Goal: Information Seeking & Learning: Learn about a topic

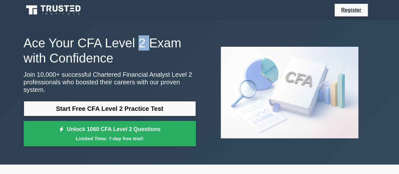
drag, startPoint x: 0, startPoint y: 0, endPoint x: 132, endPoint y: 42, distance: 138.2
click at [129, 42] on h1 "Ace Your CFA Level 2 Exam with Confidence" at bounding box center [110, 50] width 172 height 30
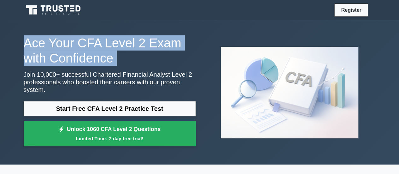
click at [131, 42] on h1 "Ace Your CFA Level 2 Exam with Confidence" at bounding box center [110, 50] width 172 height 30
drag, startPoint x: 166, startPoint y: 42, endPoint x: 56, endPoint y: 70, distance: 113.4
click at [166, 43] on h1 "Ace Your CFA Level 2 Exam with Confidence" at bounding box center [110, 50] width 172 height 30
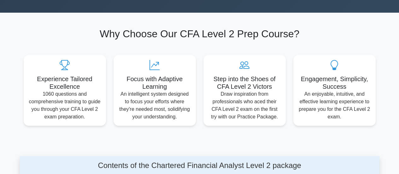
scroll to position [158, 0]
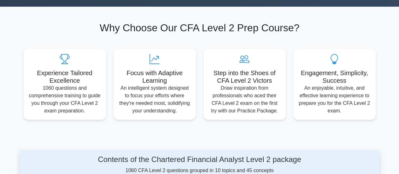
click at [122, 22] on h2 "Why Choose Our CFA Level 2 Prep Course?" at bounding box center [200, 28] width 352 height 12
click at [123, 22] on h2 "Why Choose Our CFA Level 2 Prep Course?" at bounding box center [200, 28] width 352 height 12
click at [102, 27] on div "Why Choose Our CFA Level 2 Prep Course? Experience Tailored Excellence 1060 que…" at bounding box center [200, 71] width 360 height 98
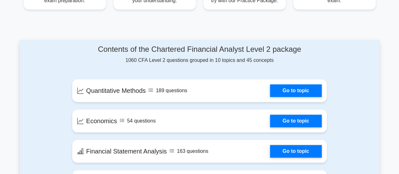
scroll to position [316, 0]
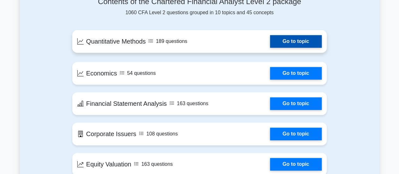
click at [295, 35] on link "Go to topic" at bounding box center [296, 41] width 52 height 13
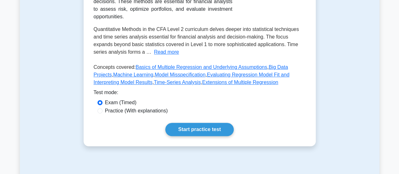
scroll to position [158, 0]
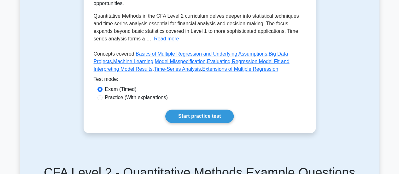
click at [124, 101] on label "Practice (With explanations)" at bounding box center [136, 98] width 63 height 8
click at [103, 100] on input "Practice (With explanations)" at bounding box center [100, 97] width 5 height 5
radio input "true"
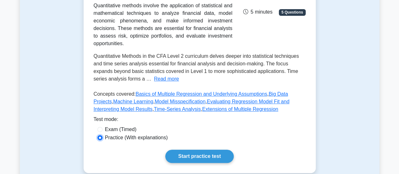
scroll to position [126, 0]
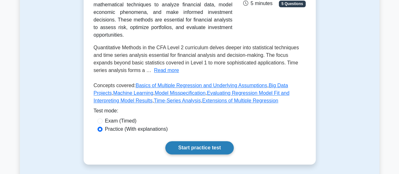
click at [223, 154] on link "Start practice test" at bounding box center [199, 147] width 69 height 13
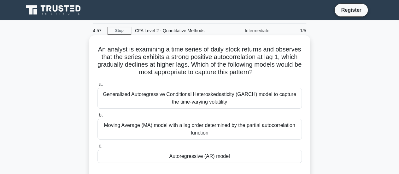
click at [121, 55] on h5 "An analyst is examining a time series of daily stock returns and observes that …" at bounding box center [200, 60] width 206 height 31
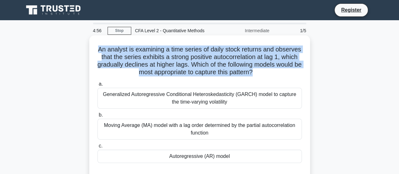
click at [121, 55] on h5 "An analyst is examining a time series of daily stock returns and observes that …" at bounding box center [200, 60] width 206 height 31
click at [199, 55] on h5 "An analyst is examining a time series of daily stock returns and observes that …" at bounding box center [200, 60] width 206 height 31
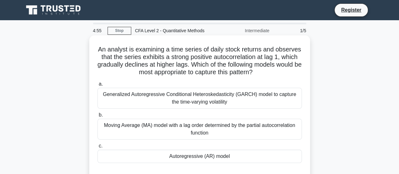
click at [162, 53] on h5 "An analyst is examining a time series of daily stock returns and observes that …" at bounding box center [200, 60] width 206 height 31
drag, startPoint x: 162, startPoint y: 53, endPoint x: 230, endPoint y: 43, distance: 68.3
click at [176, 50] on h5 "An analyst is examining a time series of daily stock returns and observes that …" at bounding box center [200, 60] width 206 height 31
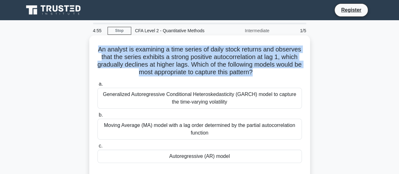
click at [230, 43] on div "An analyst is examining a time series of daily stock returns and observes that …" at bounding box center [200, 108] width 216 height 141
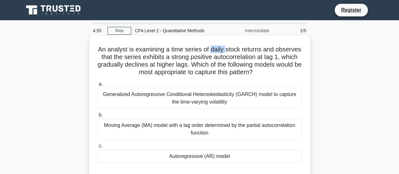
click at [230, 43] on div "An analyst is examining a time series of daily stock returns and observes that …" at bounding box center [200, 108] width 216 height 141
click at [186, 53] on h5 "An analyst is examining a time series of daily stock returns and observes that …" at bounding box center [200, 60] width 206 height 31
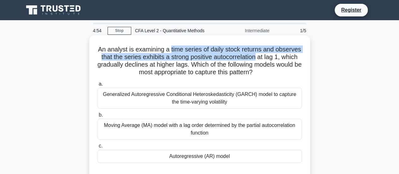
drag, startPoint x: 186, startPoint y: 53, endPoint x: 269, endPoint y: 60, distance: 83.6
click at [269, 60] on h5 "An analyst is examining a time series of daily stock returns and observes that …" at bounding box center [200, 60] width 206 height 31
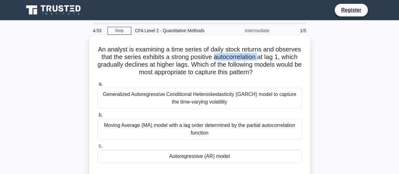
click at [269, 60] on h5 "An analyst is examining a time series of daily stock returns and observes that …" at bounding box center [200, 60] width 206 height 31
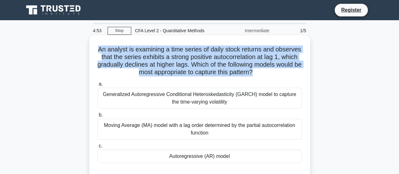
click at [269, 60] on h5 "An analyst is examining a time series of daily stock returns and observes that …" at bounding box center [200, 60] width 206 height 31
click at [264, 60] on h5 "An analyst is examining a time series of daily stock returns and observes that …" at bounding box center [200, 60] width 206 height 31
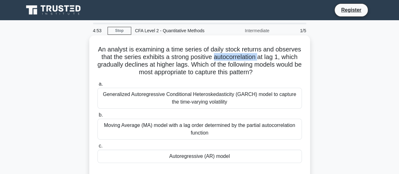
click at [264, 60] on h5 "An analyst is examining a time series of daily stock returns and observes that …" at bounding box center [200, 60] width 206 height 31
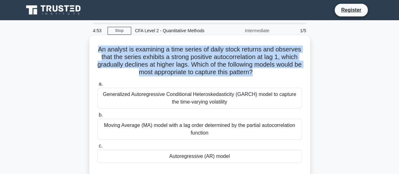
click at [264, 60] on h5 "An analyst is examining a time series of daily stock returns and observes that …" at bounding box center [200, 60] width 206 height 31
click at [280, 55] on h5 "An analyst is examining a time series of daily stock returns and observes that …" at bounding box center [200, 60] width 206 height 31
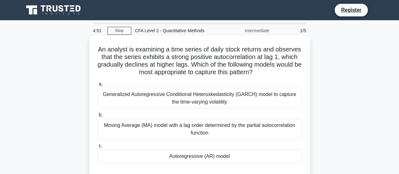
click at [113, 57] on h5 "An analyst is examining a time series of daily stock returns and observes that …" at bounding box center [200, 60] width 206 height 31
drag, startPoint x: 113, startPoint y: 57, endPoint x: 227, endPoint y: 55, distance: 114.3
click at [227, 55] on h5 "An analyst is examining a time series of daily stock returns and observes that …" at bounding box center [200, 60] width 206 height 31
click at [228, 54] on h5 "An analyst is examining a time series of daily stock returns and observes that …" at bounding box center [200, 60] width 206 height 31
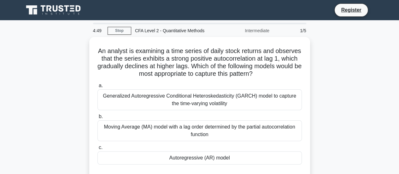
click at [334, 61] on div "An analyst is examining a time series of daily stock returns and observes that …" at bounding box center [200, 114] width 360 height 154
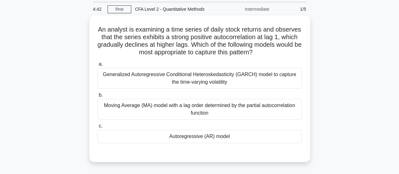
scroll to position [32, 0]
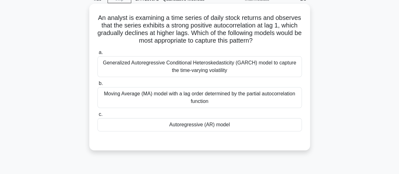
click at [182, 20] on h5 "An analyst is examining a time series of daily stock returns and observes that …" at bounding box center [200, 29] width 206 height 31
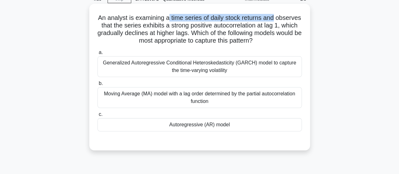
drag, startPoint x: 182, startPoint y: 20, endPoint x: 284, endPoint y: 19, distance: 101.7
click at [283, 19] on h5 "An analyst is examining a time series of daily stock returns and observes that …" at bounding box center [200, 29] width 206 height 31
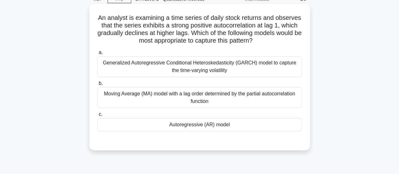
click at [104, 27] on h5 "An analyst is examining a time series of daily stock returns and observes that …" at bounding box center [200, 29] width 206 height 31
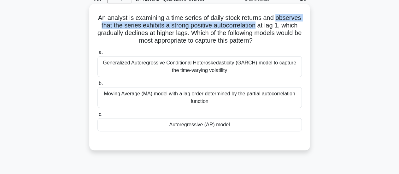
drag, startPoint x: 104, startPoint y: 27, endPoint x: 234, endPoint y: 31, distance: 129.2
click at [282, 26] on h5 "An analyst is examining a time series of daily stock returns and observes that …" at bounding box center [200, 29] width 206 height 31
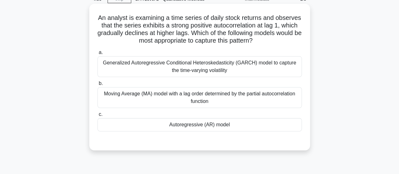
click at [109, 34] on h5 "An analyst is examining a time series of daily stock returns and observes that …" at bounding box center [200, 29] width 206 height 31
click at [112, 34] on h5 "An analyst is examining a time series of daily stock returns and observes that …" at bounding box center [200, 29] width 206 height 31
drag, startPoint x: 112, startPoint y: 34, endPoint x: 98, endPoint y: 34, distance: 13.9
click at [98, 34] on h5 "An analyst is examining a time series of daily stock returns and observes that …" at bounding box center [200, 29] width 206 height 31
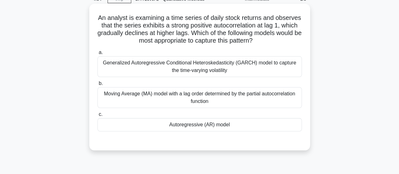
click at [102, 25] on h5 "An analyst is examining a time series of daily stock returns and observes that …" at bounding box center [200, 29] width 206 height 31
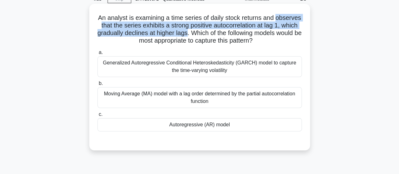
drag, startPoint x: 102, startPoint y: 25, endPoint x: 222, endPoint y: 34, distance: 120.7
click at [222, 34] on h5 "An analyst is examining a time series of daily stock returns and observes that …" at bounding box center [200, 29] width 206 height 31
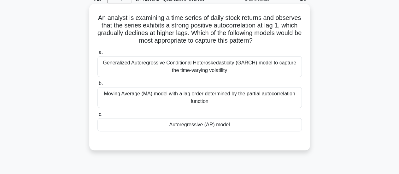
click at [186, 128] on div "Autoregressive (AR) model" at bounding box center [200, 124] width 205 height 13
click at [98, 116] on input "c. Autoregressive (AR) model" at bounding box center [98, 114] width 0 height 4
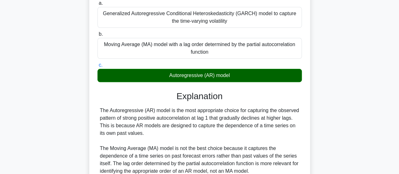
scroll to position [95, 0]
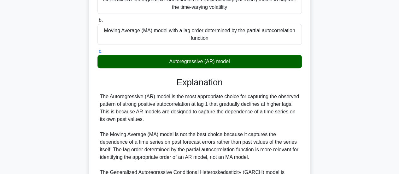
click at [155, 100] on div "The Autoregressive (AR) model is the most appropriate choice for capturing the …" at bounding box center [200, 150] width 200 height 114
click at [159, 99] on div "The Autoregressive (AR) model is the most appropriate choice for capturing the …" at bounding box center [200, 150] width 200 height 114
click at [245, 100] on div "The Autoregressive (AR) model is the most appropriate choice for capturing the …" at bounding box center [200, 150] width 200 height 114
click at [248, 99] on div "The Autoregressive (AR) model is the most appropriate choice for capturing the …" at bounding box center [200, 150] width 200 height 114
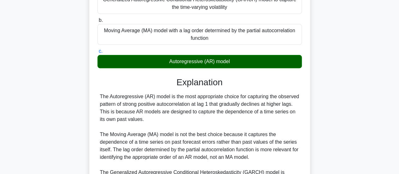
click at [248, 98] on div "The Autoregressive (AR) model is the most appropriate choice for capturing the …" at bounding box center [200, 150] width 200 height 114
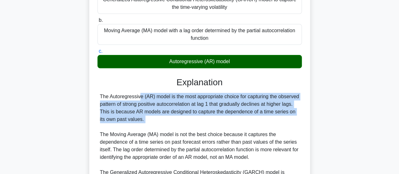
click at [223, 100] on div "The Autoregressive (AR) model is the most appropriate choice for capturing the …" at bounding box center [200, 150] width 200 height 114
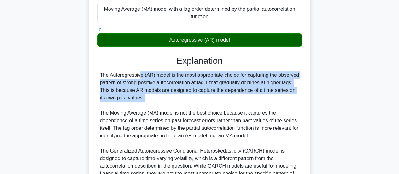
scroll to position [126, 0]
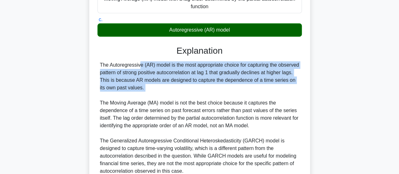
click at [172, 87] on div "The Autoregressive (AR) model is the most appropriate choice for capturing the …" at bounding box center [200, 118] width 200 height 114
click at [143, 72] on div "The Autoregressive (AR) model is the most appropriate choice for capturing the …" at bounding box center [200, 118] width 200 height 114
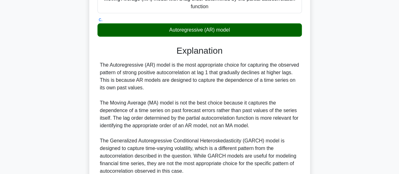
click at [125, 71] on div "The Autoregressive (AR) model is the most appropriate choice for capturing the …" at bounding box center [200, 118] width 200 height 114
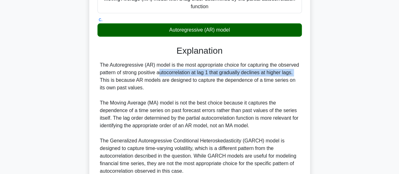
drag, startPoint x: 125, startPoint y: 71, endPoint x: 261, endPoint y: 72, distance: 135.8
click at [261, 72] on div "The Autoregressive (AR) model is the most appropriate choice for capturing the …" at bounding box center [200, 118] width 200 height 114
click at [258, 72] on div "The Autoregressive (AR) model is the most appropriate choice for capturing the …" at bounding box center [200, 118] width 200 height 114
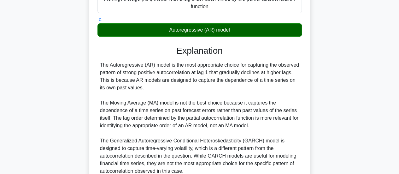
click at [258, 72] on div "The Autoregressive (AR) model is the most appropriate choice for capturing the …" at bounding box center [200, 118] width 200 height 114
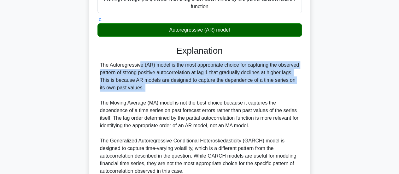
click at [258, 72] on div "The Autoregressive (AR) model is the most appropriate choice for capturing the …" at bounding box center [200, 118] width 200 height 114
click at [269, 72] on div "The Autoregressive (AR) model is the most appropriate choice for capturing the …" at bounding box center [200, 118] width 200 height 114
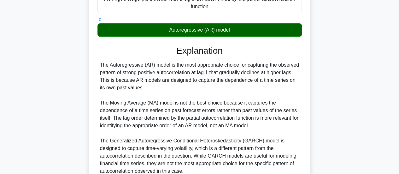
click at [276, 73] on div "The Autoregressive (AR) model is the most appropriate choice for capturing the …" at bounding box center [200, 118] width 200 height 114
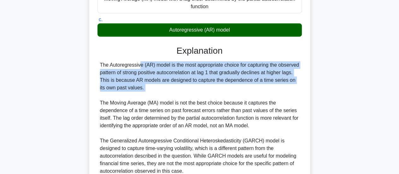
click at [276, 73] on div "The Autoregressive (AR) model is the most appropriate choice for capturing the …" at bounding box center [200, 118] width 200 height 114
click at [287, 72] on div "The Autoregressive (AR) model is the most appropriate choice for capturing the …" at bounding box center [200, 118] width 200 height 114
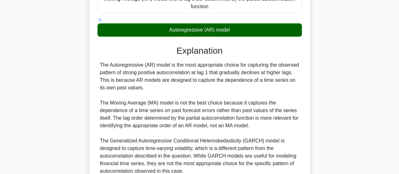
click at [123, 81] on div "The Autoregressive (AR) model is the most appropriate choice for capturing the …" at bounding box center [200, 118] width 200 height 114
click at [103, 81] on div "The Autoregressive (AR) model is the most appropriate choice for capturing the …" at bounding box center [200, 118] width 200 height 114
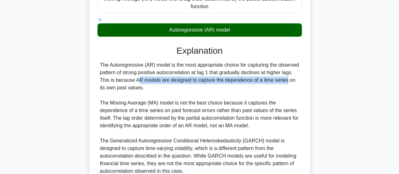
drag, startPoint x: 103, startPoint y: 81, endPoint x: 239, endPoint y: 80, distance: 135.4
click at [239, 80] on div "The Autoregressive (AR) model is the most appropriate choice for capturing the …" at bounding box center [200, 118] width 200 height 114
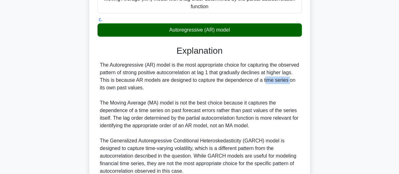
click at [239, 80] on div "The Autoregressive (AR) model is the most appropriate choice for capturing the …" at bounding box center [200, 118] width 200 height 114
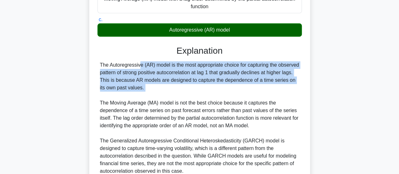
click at [239, 80] on div "The Autoregressive (AR) model is the most appropriate choice for capturing the …" at bounding box center [200, 118] width 200 height 114
click at [206, 82] on div "The Autoregressive (AR) model is the most appropriate choice for capturing the …" at bounding box center [200, 118] width 200 height 114
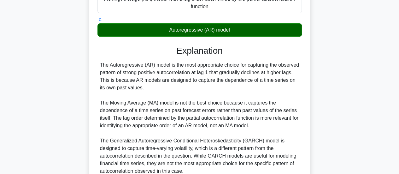
click at [206, 85] on div "The Autoregressive (AR) model is the most appropriate choice for capturing the …" at bounding box center [200, 118] width 200 height 114
drag, startPoint x: 206, startPoint y: 85, endPoint x: 267, endPoint y: 84, distance: 60.6
click at [267, 84] on div "The Autoregressive (AR) model is the most appropriate choice for capturing the …" at bounding box center [200, 118] width 200 height 114
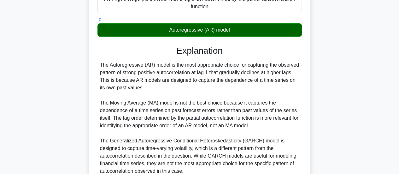
click at [267, 84] on div "The Autoregressive (AR) model is the most appropriate choice for capturing the …" at bounding box center [200, 118] width 200 height 114
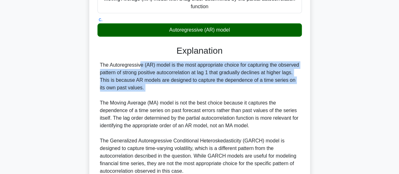
click at [243, 84] on div "The Autoregressive (AR) model is the most appropriate choice for capturing the …" at bounding box center [200, 118] width 200 height 114
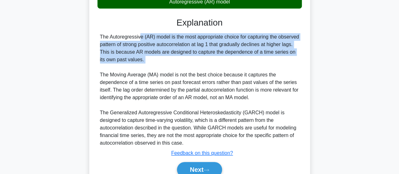
click at [210, 51] on div "The Autoregressive (AR) model is the most appropriate choice for capturing the …" at bounding box center [200, 90] width 200 height 114
click at [210, 52] on div "The Autoregressive (AR) model is the most appropriate choice for capturing the …" at bounding box center [200, 90] width 200 height 114
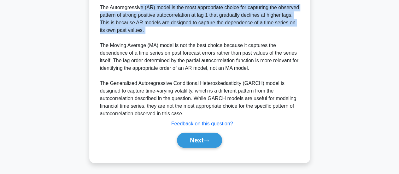
click at [210, 52] on div "The Autoregressive (AR) model is the most appropriate choice for capturing the …" at bounding box center [200, 61] width 200 height 114
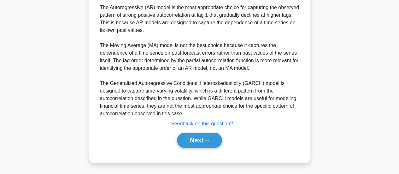
click at [242, 51] on div "The Autoregressive (AR) model is the most appropriate choice for capturing the …" at bounding box center [200, 61] width 200 height 114
click at [98, 84] on div "The Autoregressive (AR) model is the most appropriate choice for capturing the …" at bounding box center [200, 61] width 205 height 114
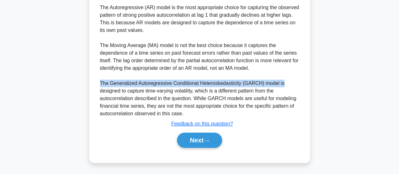
drag, startPoint x: 98, startPoint y: 84, endPoint x: 286, endPoint y: 83, distance: 187.5
click at [290, 82] on div "The Autoregressive (AR) model is the most appropriate choice for capturing the …" at bounding box center [200, 61] width 205 height 114
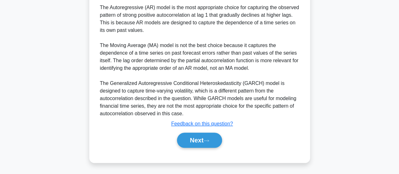
click at [101, 90] on div "The Autoregressive (AR) model is the most appropriate choice for capturing the …" at bounding box center [200, 61] width 200 height 114
drag, startPoint x: 101, startPoint y: 90, endPoint x: 190, endPoint y: 89, distance: 89.0
click at [190, 89] on div "The Autoregressive (AR) model is the most appropriate choice for capturing the …" at bounding box center [200, 61] width 200 height 114
click at [176, 89] on div "The Autoregressive (AR) model is the most appropriate choice for capturing the …" at bounding box center [200, 61] width 200 height 114
click at [155, 87] on div "The Autoregressive (AR) model is the most appropriate choice for capturing the …" at bounding box center [200, 61] width 200 height 114
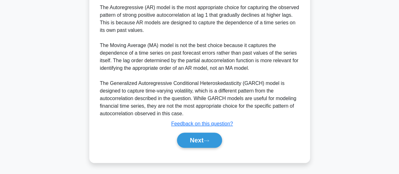
click at [149, 88] on div "The Autoregressive (AR) model is the most appropriate choice for capturing the …" at bounding box center [200, 61] width 200 height 114
drag, startPoint x: 149, startPoint y: 88, endPoint x: 173, endPoint y: 89, distance: 23.7
click at [173, 89] on div "The Autoregressive (AR) model is the most appropriate choice for capturing the …" at bounding box center [200, 61] width 200 height 114
click at [187, 89] on div "The Autoregressive (AR) model is the most appropriate choice for capturing the …" at bounding box center [200, 61] width 200 height 114
drag, startPoint x: 187, startPoint y: 89, endPoint x: 92, endPoint y: 92, distance: 95.4
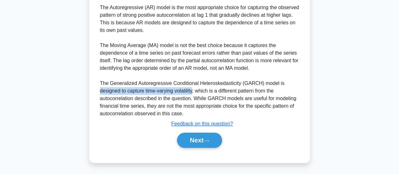
click at [92, 92] on div "An analyst is examining a time series of daily stock returns and observes that …" at bounding box center [200, 7] width 216 height 306
click at [194, 89] on div "The Autoregressive (AR) model is the most appropriate choice for capturing the …" at bounding box center [200, 61] width 200 height 114
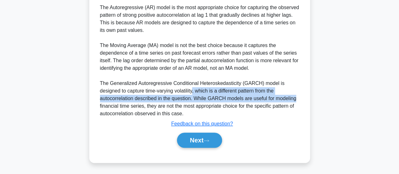
drag, startPoint x: 194, startPoint y: 89, endPoint x: 285, endPoint y: 99, distance: 91.4
click at [285, 99] on div "The Autoregressive (AR) model is the most appropriate choice for capturing the …" at bounding box center [200, 61] width 200 height 114
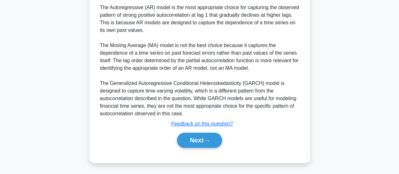
click at [134, 107] on div "The Autoregressive (AR) model is the most appropriate choice for capturing the …" at bounding box center [200, 61] width 200 height 114
click at [105, 107] on div "The Autoregressive (AR) model is the most appropriate choice for capturing the …" at bounding box center [200, 61] width 200 height 114
drag, startPoint x: 105, startPoint y: 107, endPoint x: 144, endPoint y: 105, distance: 39.5
click at [144, 105] on div "The Autoregressive (AR) model is the most appropriate choice for capturing the …" at bounding box center [200, 61] width 200 height 114
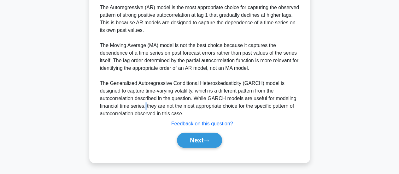
click at [144, 105] on div "The Autoregressive (AR) model is the most appropriate choice for capturing the …" at bounding box center [200, 61] width 200 height 114
click at [153, 105] on div "The Autoregressive (AR) model is the most appropriate choice for capturing the …" at bounding box center [200, 61] width 200 height 114
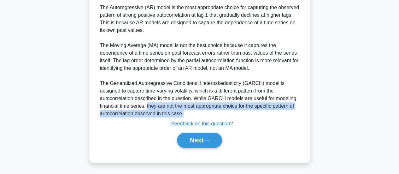
drag, startPoint x: 153, startPoint y: 105, endPoint x: 278, endPoint y: 110, distance: 124.5
click at [288, 110] on div "The Autoregressive (AR) model is the most appropriate choice for capturing the …" at bounding box center [200, 61] width 200 height 114
click at [109, 114] on div "The Autoregressive (AR) model is the most appropriate choice for capturing the …" at bounding box center [200, 61] width 200 height 114
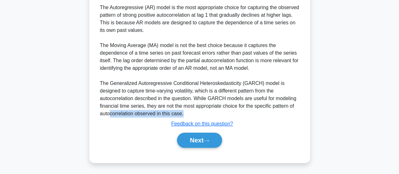
drag, startPoint x: 109, startPoint y: 113, endPoint x: 196, endPoint y: 111, distance: 86.5
click at [196, 111] on div "The Autoregressive (AR) model is the most appropriate choice for capturing the …" at bounding box center [200, 61] width 200 height 114
click at [129, 91] on div "The Autoregressive (AR) model is the most appropriate choice for capturing the …" at bounding box center [200, 61] width 200 height 114
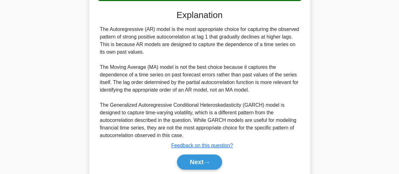
scroll to position [152, 0]
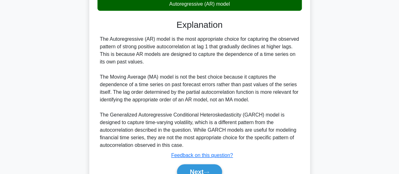
click at [105, 85] on div "The Autoregressive (AR) model is the most appropriate choice for capturing the …" at bounding box center [200, 92] width 200 height 114
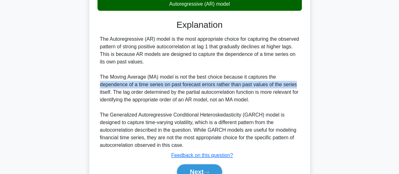
drag, startPoint x: 140, startPoint y: 84, endPoint x: 290, endPoint y: 82, distance: 149.3
click at [290, 82] on div "The Autoregressive (AR) model is the most appropriate choice for capturing the …" at bounding box center [200, 92] width 200 height 114
click at [124, 83] on div "The Autoregressive (AR) model is the most appropriate choice for capturing the …" at bounding box center [200, 92] width 200 height 114
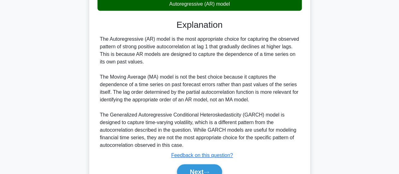
click at [117, 92] on div "The Autoregressive (AR) model is the most appropriate choice for capturing the …" at bounding box center [200, 92] width 200 height 114
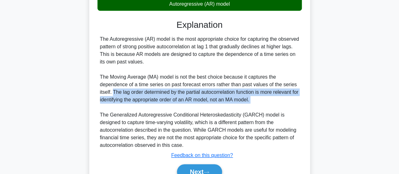
drag, startPoint x: 117, startPoint y: 92, endPoint x: 261, endPoint y: 99, distance: 144.7
click at [261, 99] on div "The Autoregressive (AR) model is the most appropriate choice for capturing the …" at bounding box center [200, 92] width 200 height 114
click at [261, 98] on div "The Autoregressive (AR) model is the most appropriate choice for capturing the …" at bounding box center [200, 92] width 200 height 114
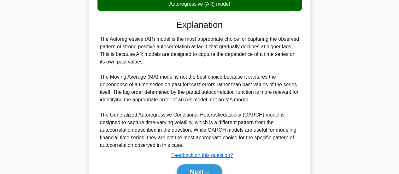
click at [101, 49] on div "The Autoregressive (AR) model is the most appropriate choice for capturing the …" at bounding box center [200, 92] width 200 height 114
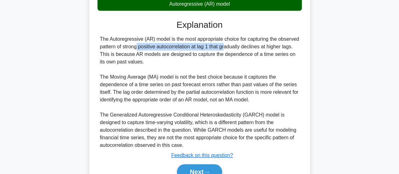
drag, startPoint x: 101, startPoint y: 49, endPoint x: 191, endPoint y: 47, distance: 90.3
click at [191, 47] on div "The Autoregressive (AR) model is the most appropriate choice for capturing the …" at bounding box center [200, 92] width 200 height 114
click at [129, 48] on div "The Autoregressive (AR) model is the most appropriate choice for capturing the …" at bounding box center [200, 92] width 200 height 114
click at [130, 48] on div "The Autoregressive (AR) model is the most appropriate choice for capturing the …" at bounding box center [200, 92] width 200 height 114
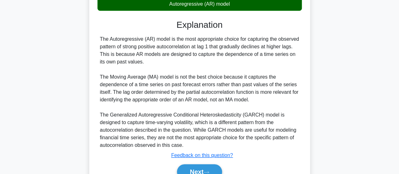
click at [236, 47] on div "The Autoregressive (AR) model is the most appropriate choice for capturing the …" at bounding box center [200, 92] width 200 height 114
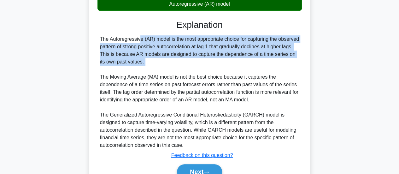
click at [236, 47] on div "The Autoregressive (AR) model is the most appropriate choice for capturing the …" at bounding box center [200, 92] width 200 height 114
click at [253, 47] on div "The Autoregressive (AR) model is the most appropriate choice for capturing the …" at bounding box center [200, 92] width 200 height 114
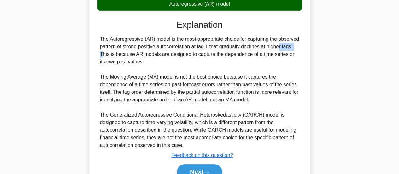
click at [253, 47] on div "The Autoregressive (AR) model is the most appropriate choice for capturing the …" at bounding box center [200, 92] width 200 height 114
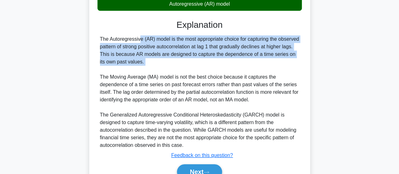
click at [253, 47] on div "The Autoregressive (AR) model is the most appropriate choice for capturing the …" at bounding box center [200, 92] width 200 height 114
click at [101, 39] on div "The Autoregressive (AR) model is the most appropriate choice for capturing the …" at bounding box center [200, 92] width 200 height 114
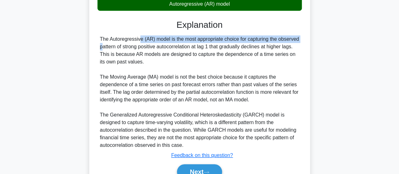
drag, startPoint x: 100, startPoint y: 39, endPoint x: 262, endPoint y: 36, distance: 161.7
click at [262, 36] on div "The Autoregressive (AR) model is the most appropriate choice for capturing the …" at bounding box center [200, 92] width 200 height 114
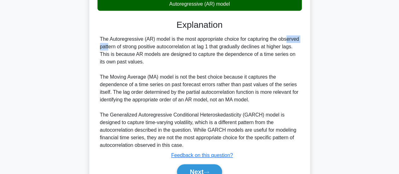
drag, startPoint x: 262, startPoint y: 36, endPoint x: 295, endPoint y: 39, distance: 33.0
click at [262, 36] on div "The Autoregressive (AR) model is the most appropriate choice for capturing the …" at bounding box center [200, 92] width 200 height 114
click at [297, 39] on div "The Autoregressive (AR) model is the most appropriate choice for capturing the …" at bounding box center [200, 92] width 200 height 114
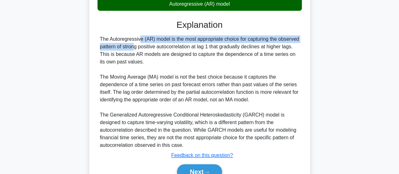
drag, startPoint x: 297, startPoint y: 39, endPoint x: 99, endPoint y: 40, distance: 198.3
click at [99, 40] on div "The Autoregressive (AR) model is the most appropriate choice for capturing the …" at bounding box center [200, 92] width 205 height 114
drag, startPoint x: 99, startPoint y: 40, endPoint x: 268, endPoint y: 44, distance: 168.6
click at [268, 43] on div "The Autoregressive (AR) model is the most appropriate choice for capturing the …" at bounding box center [200, 92] width 205 height 114
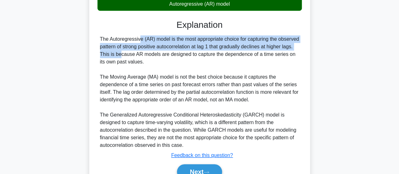
click at [267, 44] on div "The Autoregressive (AR) model is the most appropriate choice for capturing the …" at bounding box center [200, 92] width 200 height 114
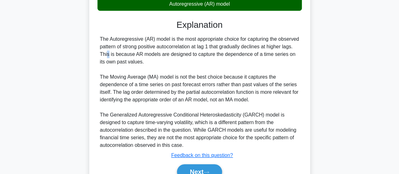
click at [267, 44] on div "The Autoregressive (AR) model is the most appropriate choice for capturing the …" at bounding box center [200, 92] width 200 height 114
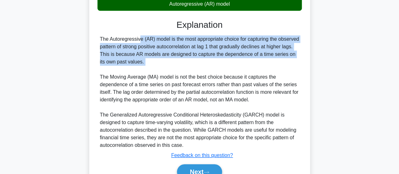
click at [267, 44] on div "The Autoregressive (AR) model is the most appropriate choice for capturing the …" at bounding box center [200, 92] width 200 height 114
click at [180, 47] on div "The Autoregressive (AR) model is the most appropriate choice for capturing the …" at bounding box center [200, 92] width 200 height 114
click at [104, 39] on div "The Autoregressive (AR) model is the most appropriate choice for capturing the …" at bounding box center [200, 92] width 200 height 114
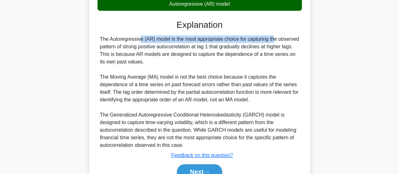
drag, startPoint x: 104, startPoint y: 39, endPoint x: 225, endPoint y: 38, distance: 121.2
click at [225, 38] on div "The Autoregressive (AR) model is the most appropriate choice for capturing the …" at bounding box center [200, 92] width 200 height 114
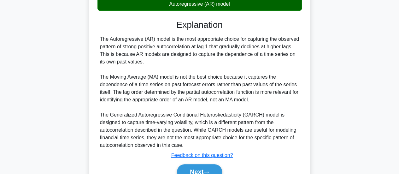
click at [225, 38] on div "The Autoregressive (AR) model is the most appropriate choice for capturing the …" at bounding box center [200, 92] width 200 height 114
click at [194, 38] on div "The Autoregressive (AR) model is the most appropriate choice for capturing the …" at bounding box center [200, 92] width 200 height 114
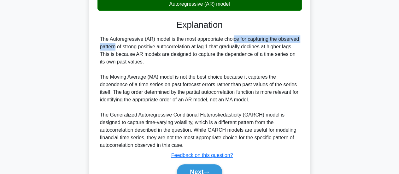
drag, startPoint x: 194, startPoint y: 38, endPoint x: 273, endPoint y: 40, distance: 79.6
click at [273, 40] on div "The Autoregressive (AR) model is the most appropriate choice for capturing the …" at bounding box center [200, 92] width 200 height 114
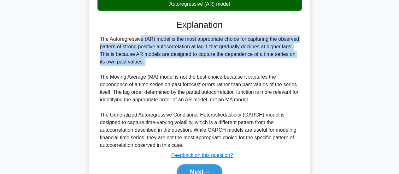
click at [273, 40] on div "The Autoregressive (AR) model is the most appropriate choice for capturing the …" at bounding box center [200, 92] width 200 height 114
click at [284, 40] on div "The Autoregressive (AR) model is the most appropriate choice for capturing the …" at bounding box center [200, 92] width 200 height 114
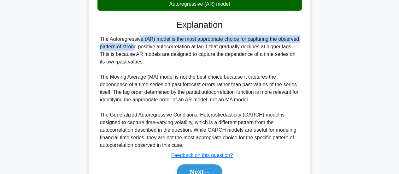
drag, startPoint x: 284, startPoint y: 40, endPoint x: 100, endPoint y: 37, distance: 183.8
click at [100, 37] on div "The Autoregressive (AR) model is the most appropriate choice for capturing the …" at bounding box center [200, 92] width 200 height 114
drag, startPoint x: 100, startPoint y: 37, endPoint x: 300, endPoint y: 37, distance: 199.8
click at [300, 37] on div "The Autoregressive (AR) model is the most appropriate choice for capturing the …" at bounding box center [200, 92] width 205 height 114
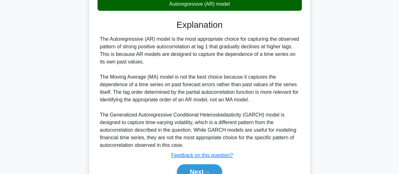
click at [107, 46] on div "The Autoregressive (AR) model is the most appropriate choice for capturing the …" at bounding box center [200, 92] width 200 height 114
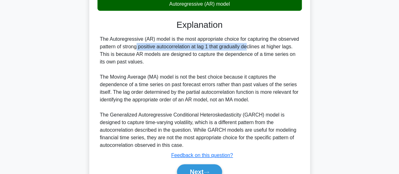
drag, startPoint x: 107, startPoint y: 46, endPoint x: 188, endPoint y: 45, distance: 80.8
click at [188, 45] on div "The Autoregressive (AR) model is the most appropriate choice for capturing the …" at bounding box center [200, 92] width 200 height 114
click at [128, 45] on div "The Autoregressive (AR) model is the most appropriate choice for capturing the …" at bounding box center [200, 92] width 200 height 114
drag, startPoint x: 128, startPoint y: 45, endPoint x: 242, endPoint y: 46, distance: 114.9
click at [242, 46] on div "The Autoregressive (AR) model is the most appropriate choice for capturing the …" at bounding box center [200, 92] width 200 height 114
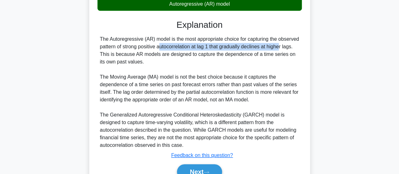
click at [141, 45] on div "The Autoregressive (AR) model is the most appropriate choice for capturing the …" at bounding box center [200, 92] width 200 height 114
drag, startPoint x: 141, startPoint y: 45, endPoint x: 303, endPoint y: 46, distance: 161.6
click at [307, 46] on div "An analyst is examining a time series of daily stock returns and observes that …" at bounding box center [200, 39] width 216 height 306
click at [246, 50] on div "The Autoregressive (AR) model is the most appropriate choice for capturing the …" at bounding box center [200, 92] width 200 height 114
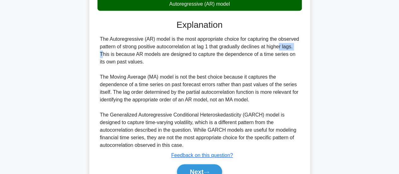
click at [246, 50] on div "The Autoregressive (AR) model is the most appropriate choice for capturing the …" at bounding box center [200, 92] width 200 height 114
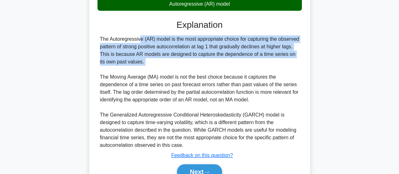
click at [246, 50] on div "The Autoregressive (AR) model is the most appropriate choice for capturing the …" at bounding box center [200, 92] width 200 height 114
click at [260, 49] on div "The Autoregressive (AR) model is the most appropriate choice for capturing the …" at bounding box center [200, 92] width 200 height 114
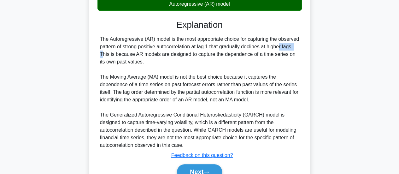
click at [260, 49] on div "The Autoregressive (AR) model is the most appropriate choice for capturing the …" at bounding box center [200, 92] width 200 height 114
click at [261, 48] on div "The Autoregressive (AR) model is the most appropriate choice for capturing the …" at bounding box center [200, 92] width 200 height 114
click at [149, 54] on div "The Autoregressive (AR) model is the most appropriate choice for capturing the …" at bounding box center [200, 92] width 200 height 114
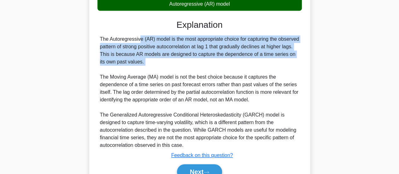
click at [149, 54] on div "The Autoregressive (AR) model is the most appropriate choice for capturing the …" at bounding box center [200, 92] width 200 height 114
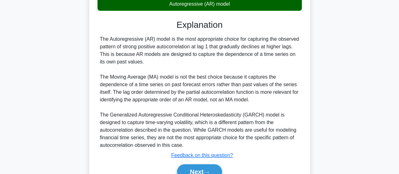
click at [169, 55] on div "The Autoregressive (AR) model is the most appropriate choice for capturing the …" at bounding box center [200, 92] width 200 height 114
drag, startPoint x: 169, startPoint y: 55, endPoint x: 248, endPoint y: 55, distance: 79.6
click at [248, 55] on div "The Autoregressive (AR) model is the most appropriate choice for capturing the …" at bounding box center [200, 92] width 200 height 114
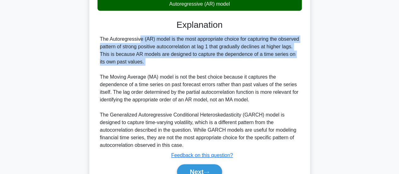
click at [248, 55] on div "The Autoregressive (AR) model is the most appropriate choice for capturing the …" at bounding box center [200, 92] width 200 height 114
click at [242, 57] on div "The Autoregressive (AR) model is the most appropriate choice for capturing the …" at bounding box center [200, 92] width 200 height 114
drag, startPoint x: 158, startPoint y: 70, endPoint x: 145, endPoint y: 64, distance: 14.3
click at [158, 69] on div "The Autoregressive (AR) model is the most appropriate choice for capturing the …" at bounding box center [200, 92] width 200 height 114
drag, startPoint x: 90, startPoint y: 39, endPoint x: 96, endPoint y: 39, distance: 6.3
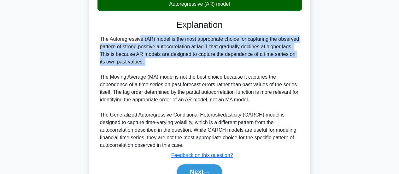
click at [90, 39] on div "An analyst is examining a time series of daily stock returns and observes that …" at bounding box center [199, 38] width 221 height 311
click at [98, 39] on div "The Autoregressive (AR) model is the most appropriate choice for capturing the …" at bounding box center [200, 92] width 205 height 114
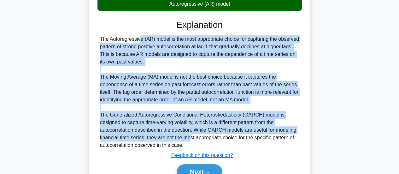
drag, startPoint x: 100, startPoint y: 36, endPoint x: 192, endPoint y: 142, distance: 139.7
click at [191, 142] on div "The Autoregressive (AR) model is the most appropriate choice for capturing the …" at bounding box center [200, 92] width 200 height 114
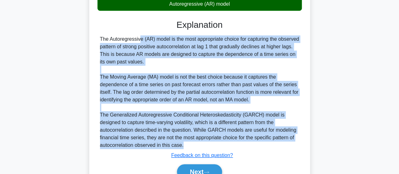
click at [193, 144] on div "The Autoregressive (AR) model is the most appropriate choice for capturing the …" at bounding box center [200, 92] width 200 height 114
copy div "The Autoregressive (AR) model is the most appropriate choice for capturing the …"
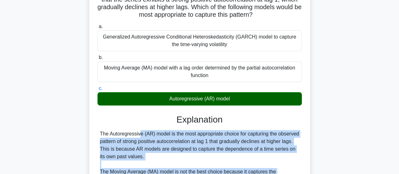
scroll to position [0, 0]
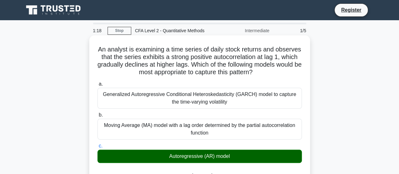
click at [109, 49] on h5 "An analyst is examining a time series of daily stock returns and observes that …" at bounding box center [200, 60] width 206 height 31
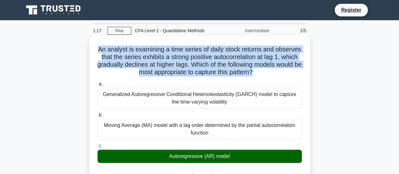
drag, startPoint x: 109, startPoint y: 49, endPoint x: 296, endPoint y: 73, distance: 188.8
click at [296, 73] on h5 "An analyst is examining a time series of daily stock returns and observes that …" at bounding box center [200, 60] width 206 height 31
copy div "An analyst is examining a time series of daily stock returns and observes that …"
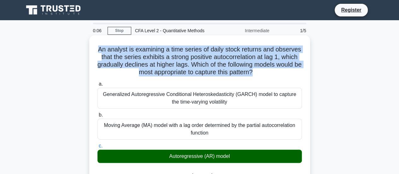
click at [160, 59] on h5 "An analyst is examining a time series of daily stock returns and observes that …" at bounding box center [200, 60] width 206 height 31
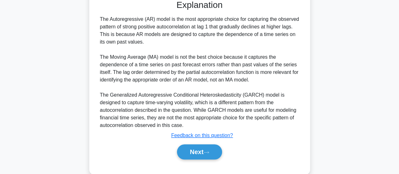
scroll to position [184, 0]
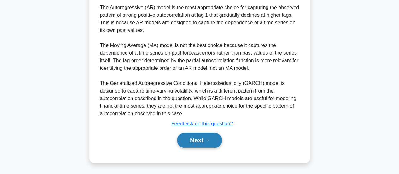
click at [198, 141] on button "Next" at bounding box center [199, 140] width 45 height 15
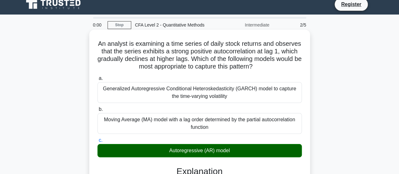
scroll to position [0, 0]
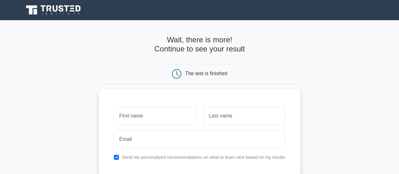
click at [179, 51] on h4 "Wait, there is more! Continue to see your result" at bounding box center [200, 44] width 202 height 18
click at [74, 12] on icon at bounding box center [54, 10] width 61 height 12
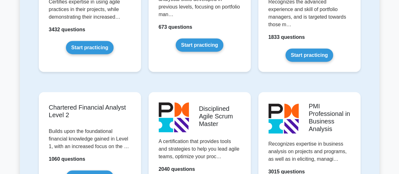
scroll to position [742, 0]
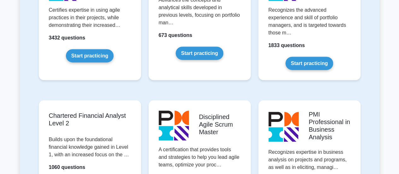
drag, startPoint x: 402, startPoint y: 35, endPoint x: 397, endPoint y: -12, distance: 47.7
